Goal: Task Accomplishment & Management: Use online tool/utility

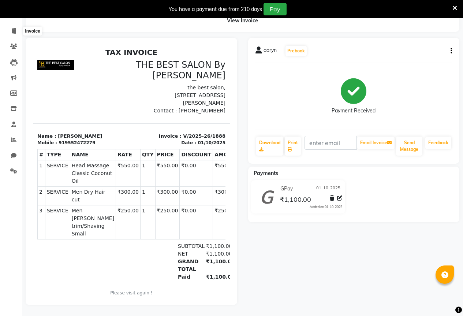
click at [8, 27] on span at bounding box center [13, 31] width 13 height 8
select select "7209"
select select "service"
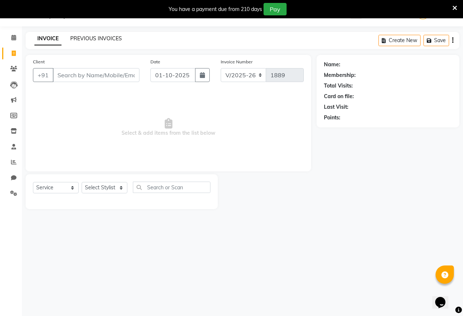
click at [111, 37] on link "PREVIOUS INVOICES" at bounding box center [96, 38] width 52 height 7
